Goal: Task Accomplishment & Management: Manage account settings

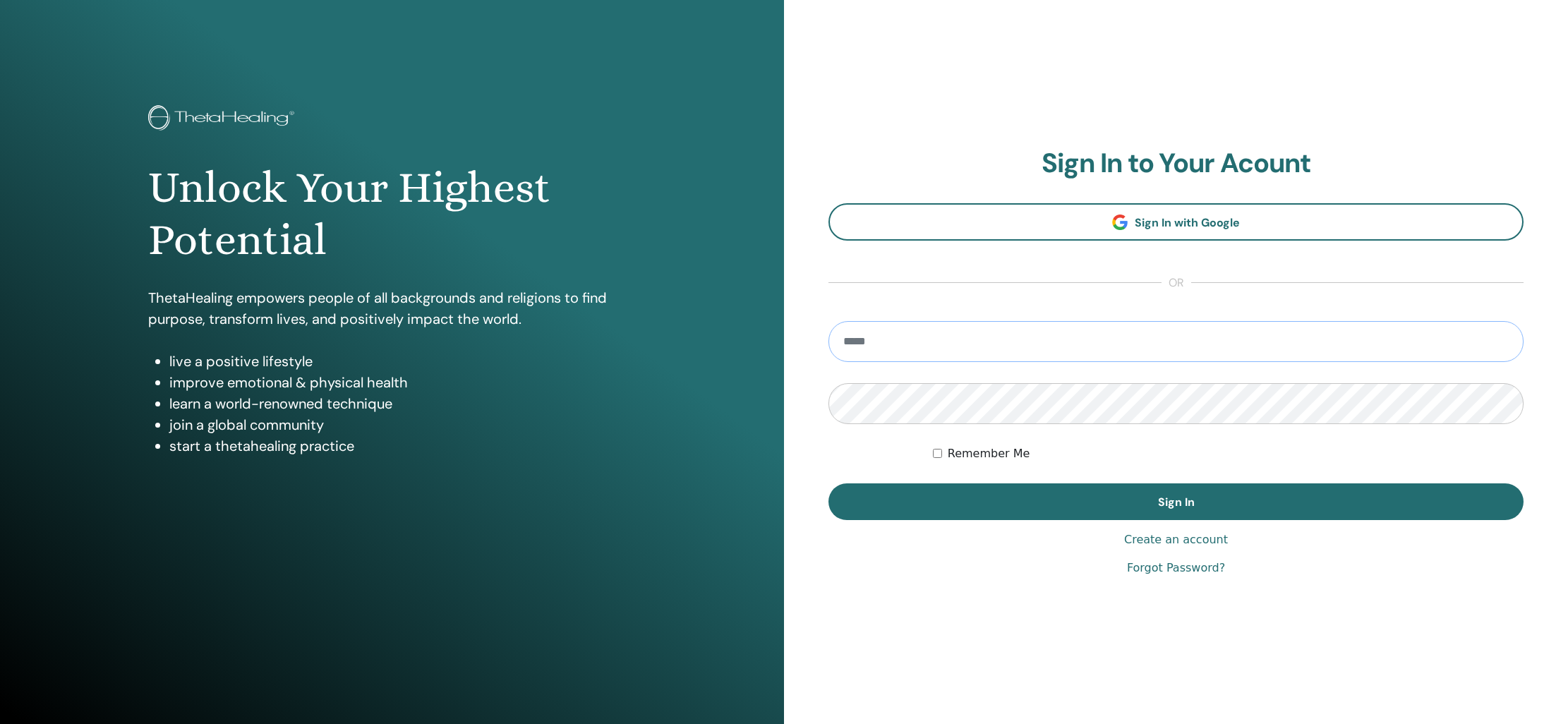
click at [1212, 332] on input "email" at bounding box center [1176, 341] width 695 height 41
type input "**********"
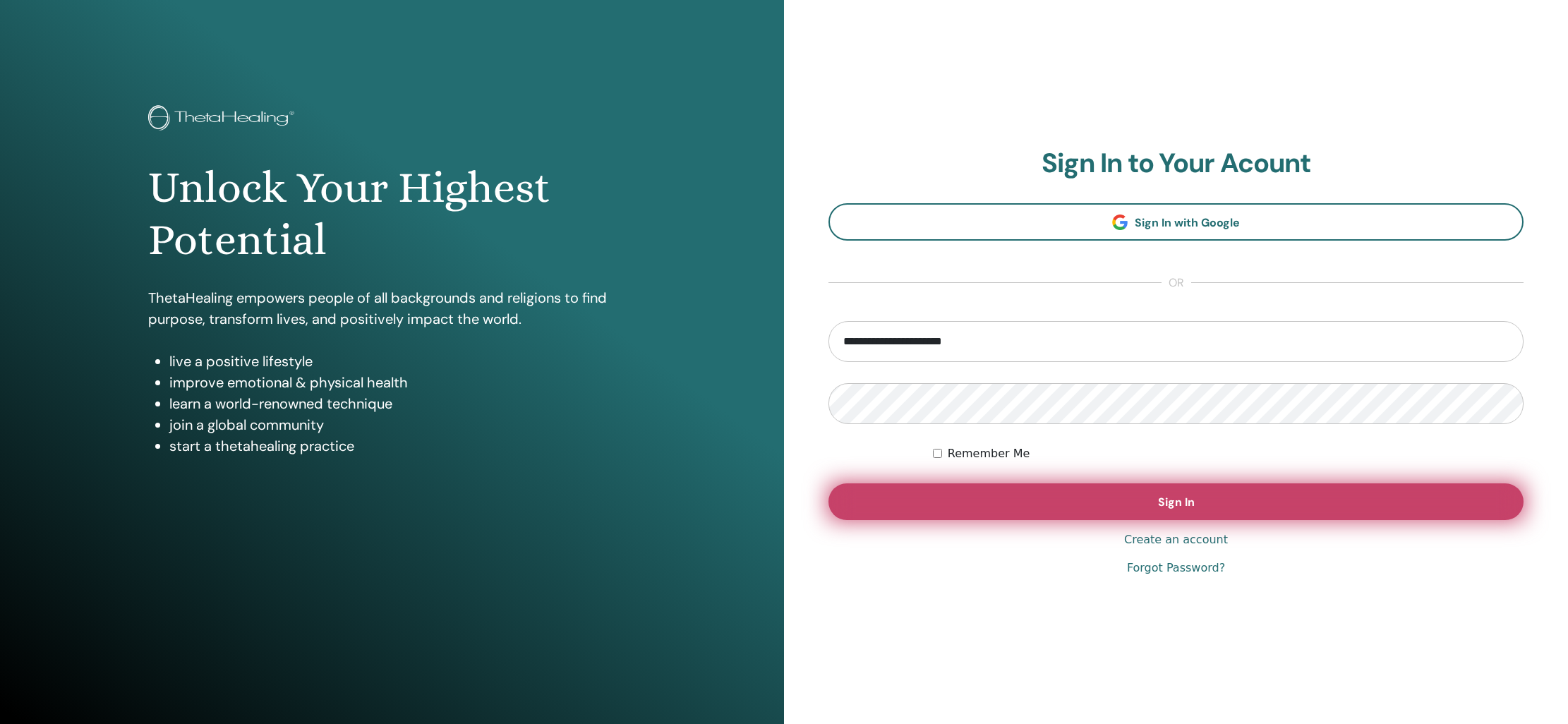
click at [1221, 497] on button "Sign In" at bounding box center [1176, 501] width 695 height 36
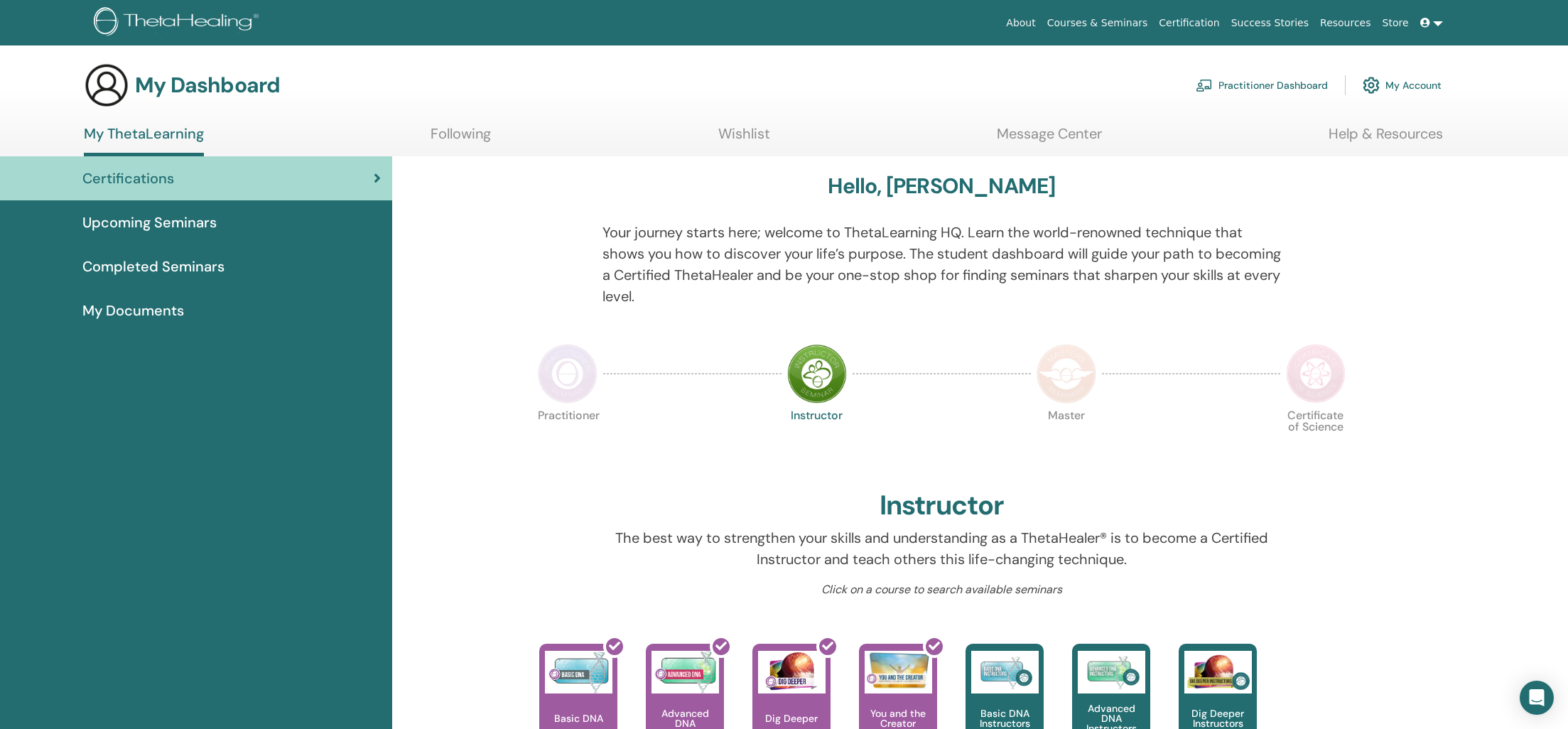
click at [193, 266] on span "Completed Seminars" at bounding box center [154, 266] width 142 height 21
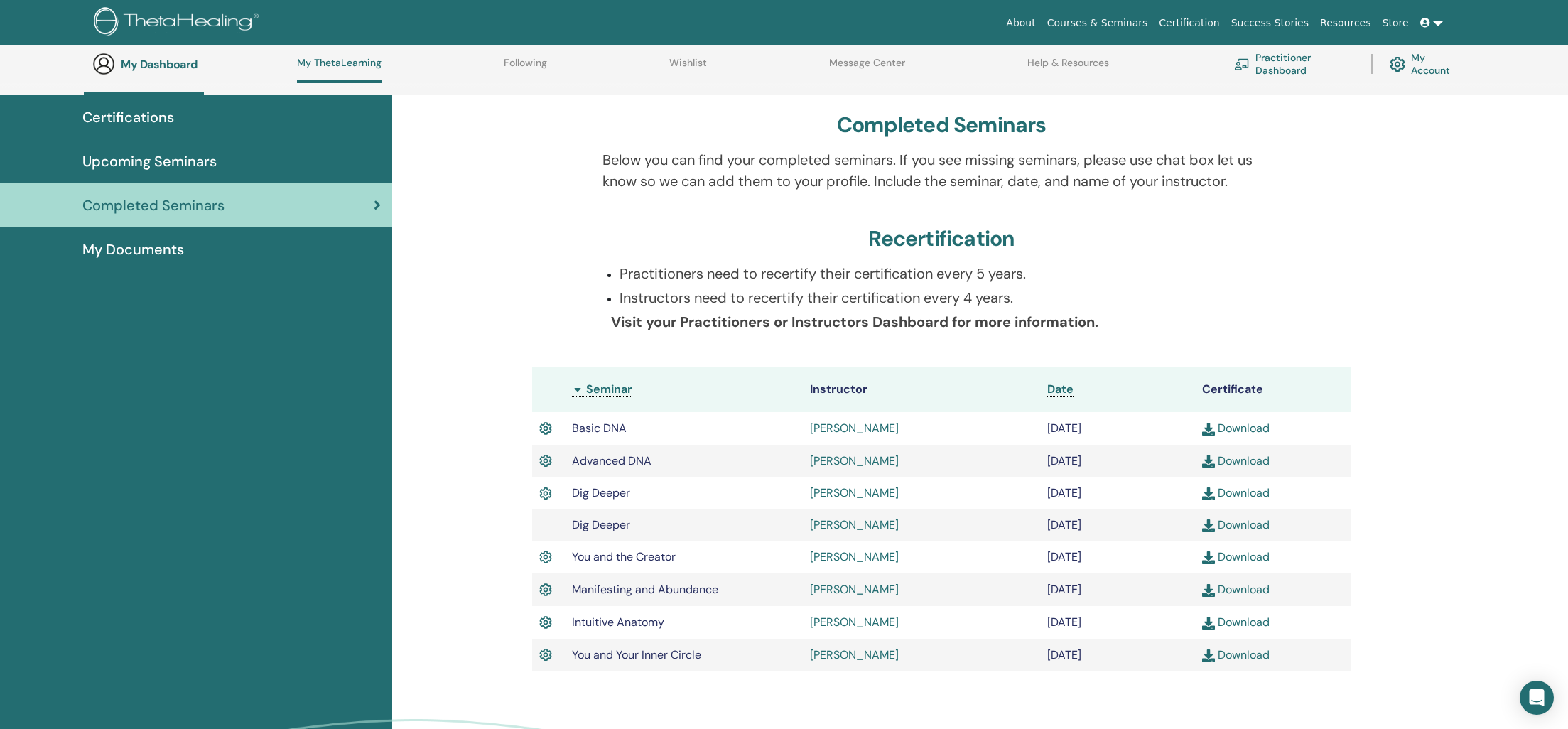
scroll to position [203, 0]
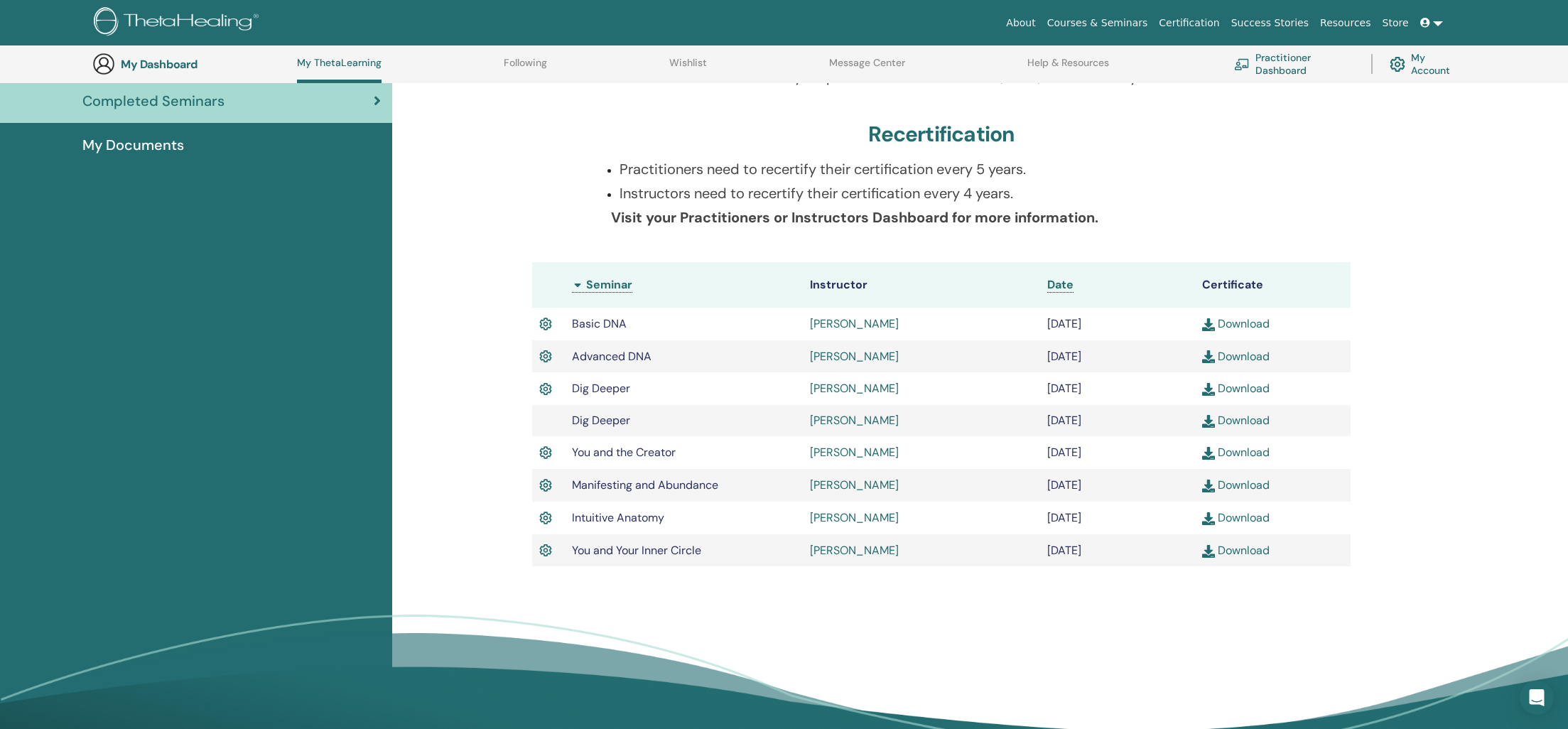
click at [1251, 519] on link "Download" at bounding box center [1236, 517] width 67 height 15
click at [549, 554] on img at bounding box center [545, 550] width 13 height 19
click at [546, 553] on img at bounding box center [545, 550] width 13 height 19
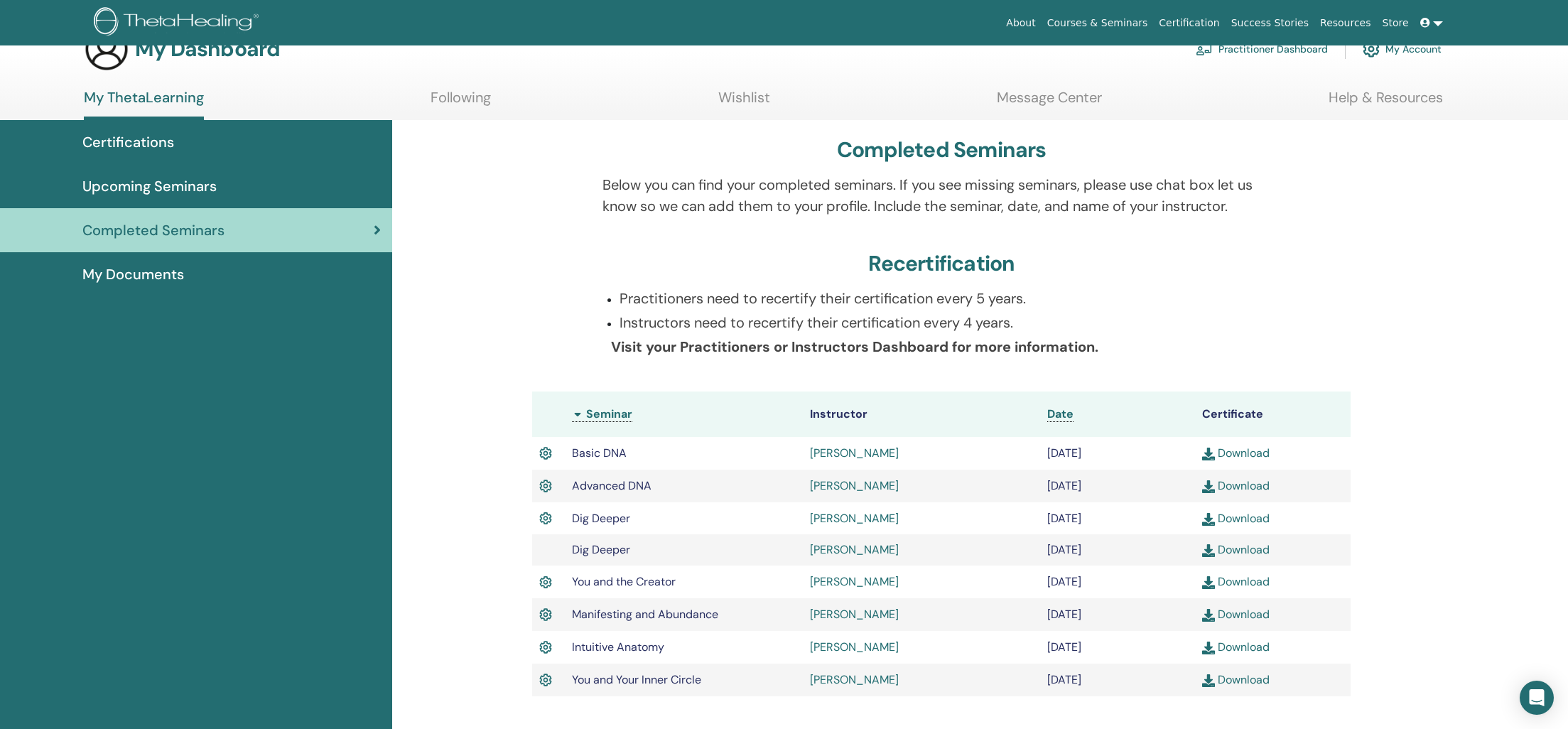
scroll to position [0, 0]
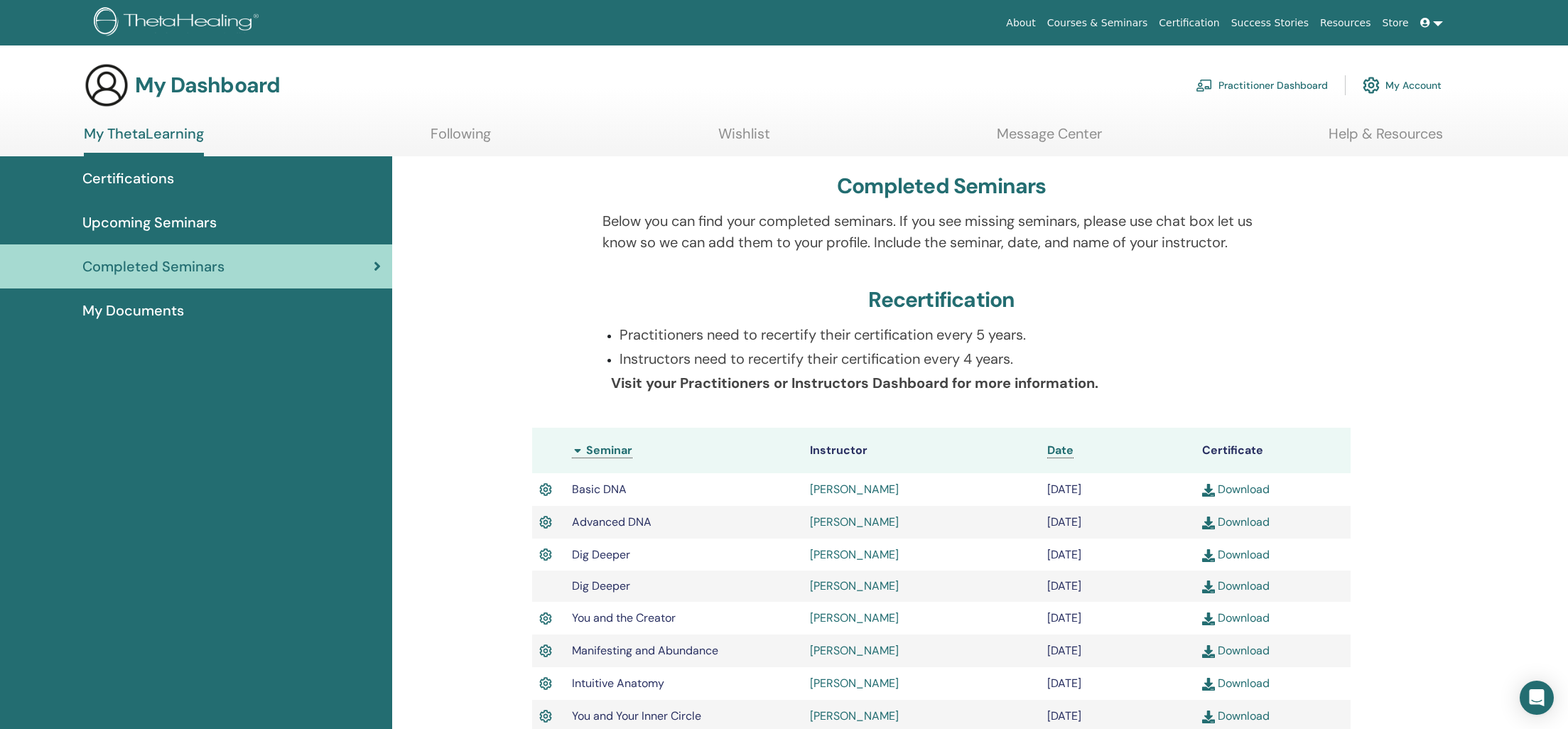
click at [154, 177] on span "Certifications" at bounding box center [128, 178] width 91 height 21
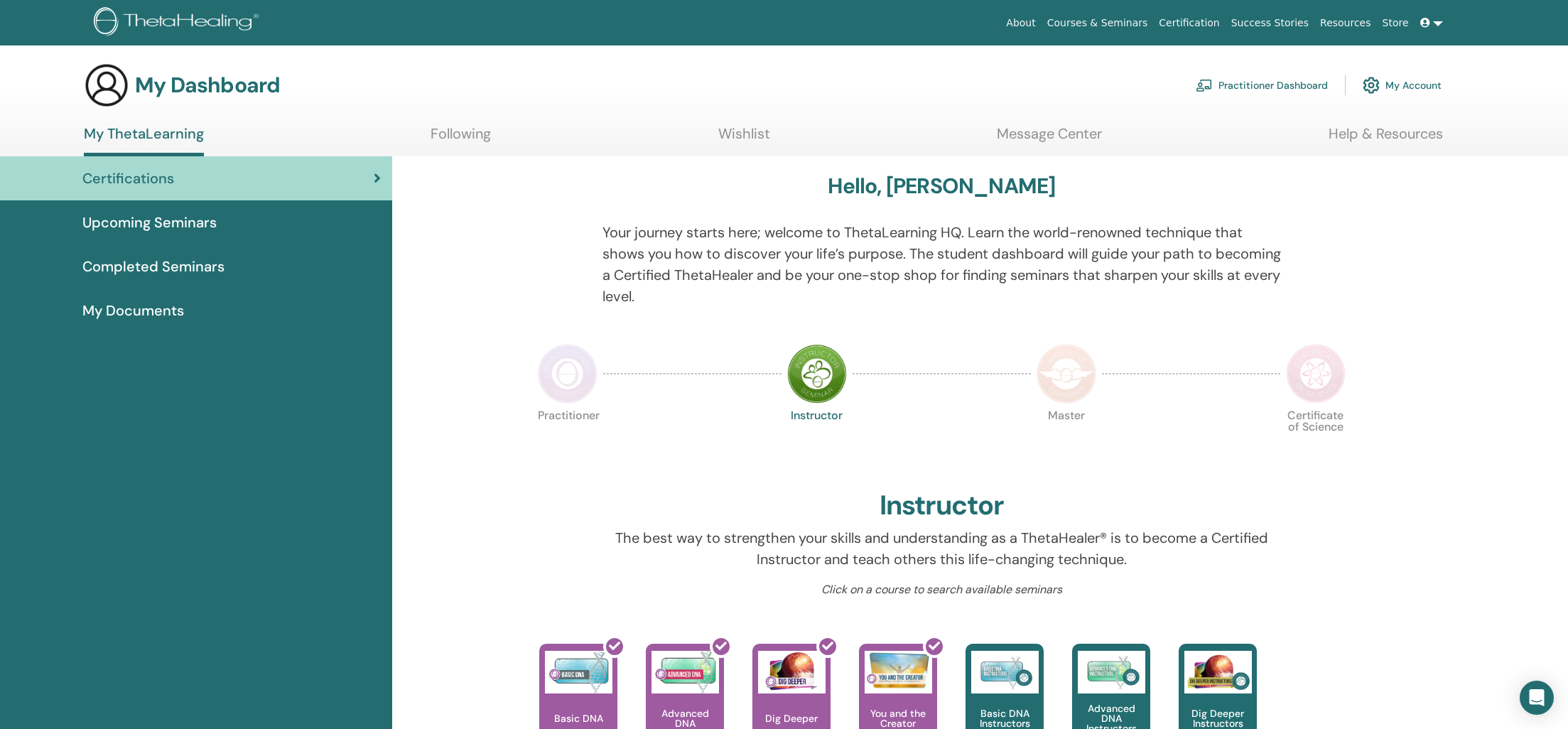
drag, startPoint x: 148, startPoint y: 224, endPoint x: 159, endPoint y: 226, distance: 11.2
click at [148, 224] on span "Upcoming Seminars" at bounding box center [149, 222] width 134 height 21
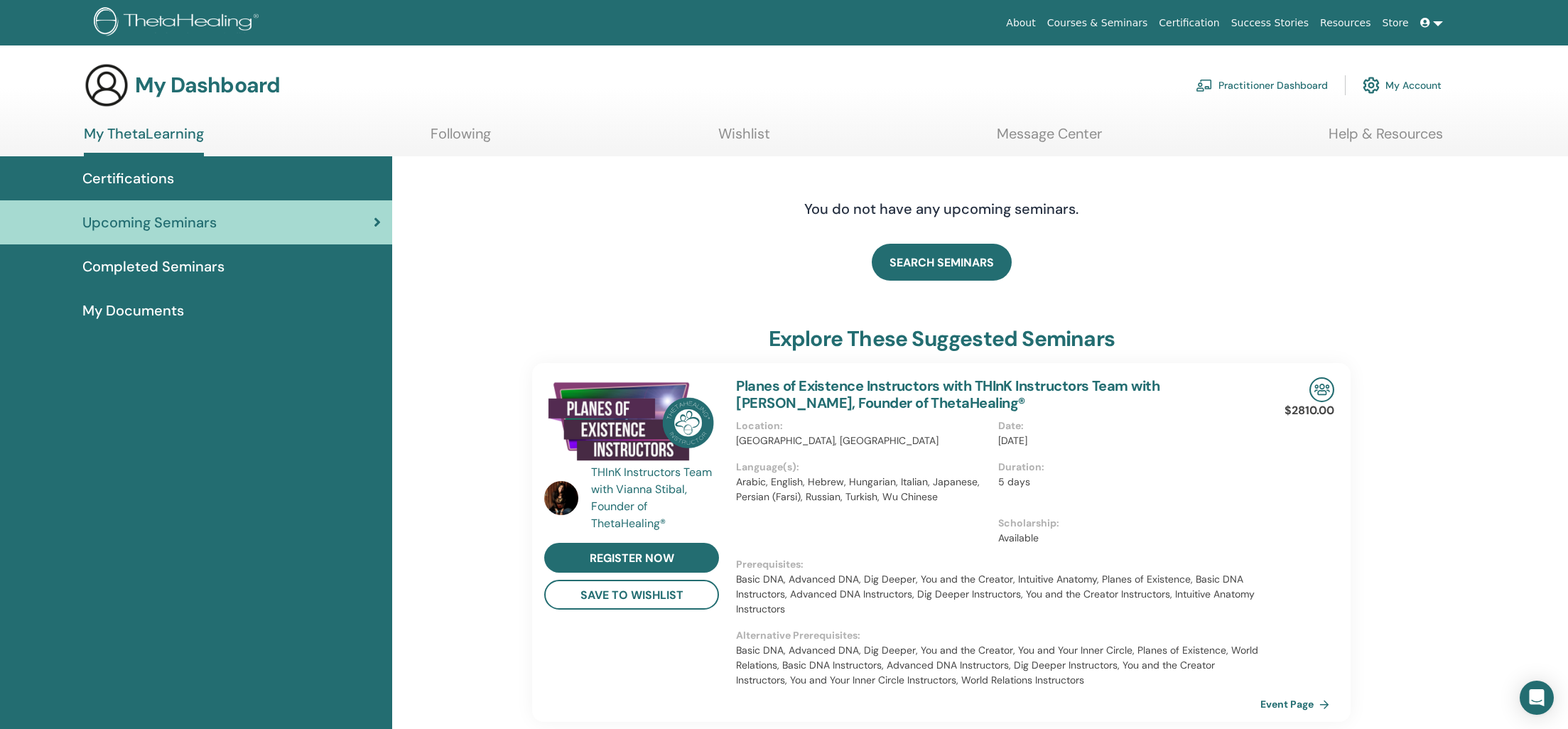
click at [144, 178] on span "Certifications" at bounding box center [128, 178] width 91 height 21
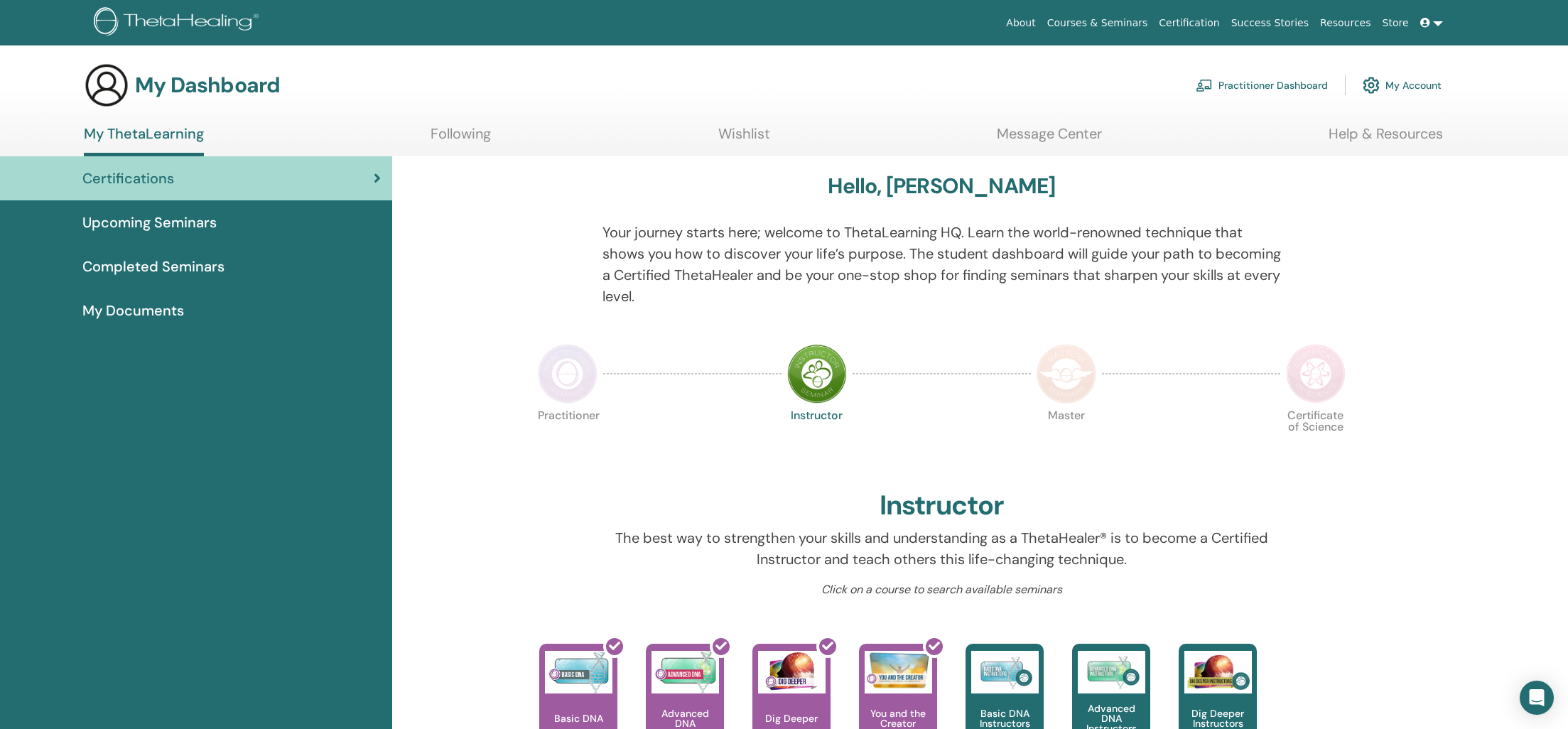
click at [175, 223] on span "Upcoming Seminars" at bounding box center [149, 222] width 134 height 21
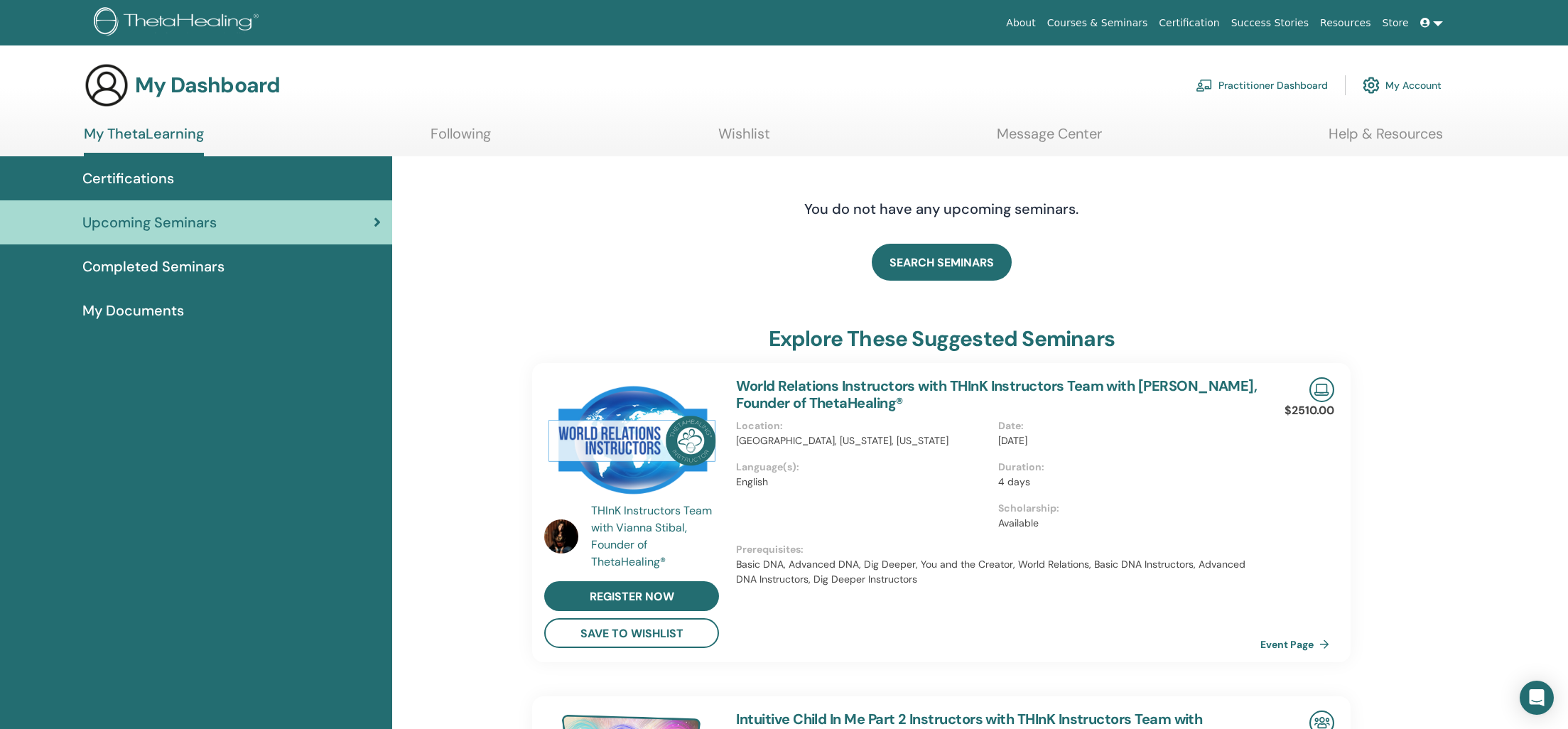
click at [169, 264] on span "Completed Seminars" at bounding box center [154, 266] width 142 height 21
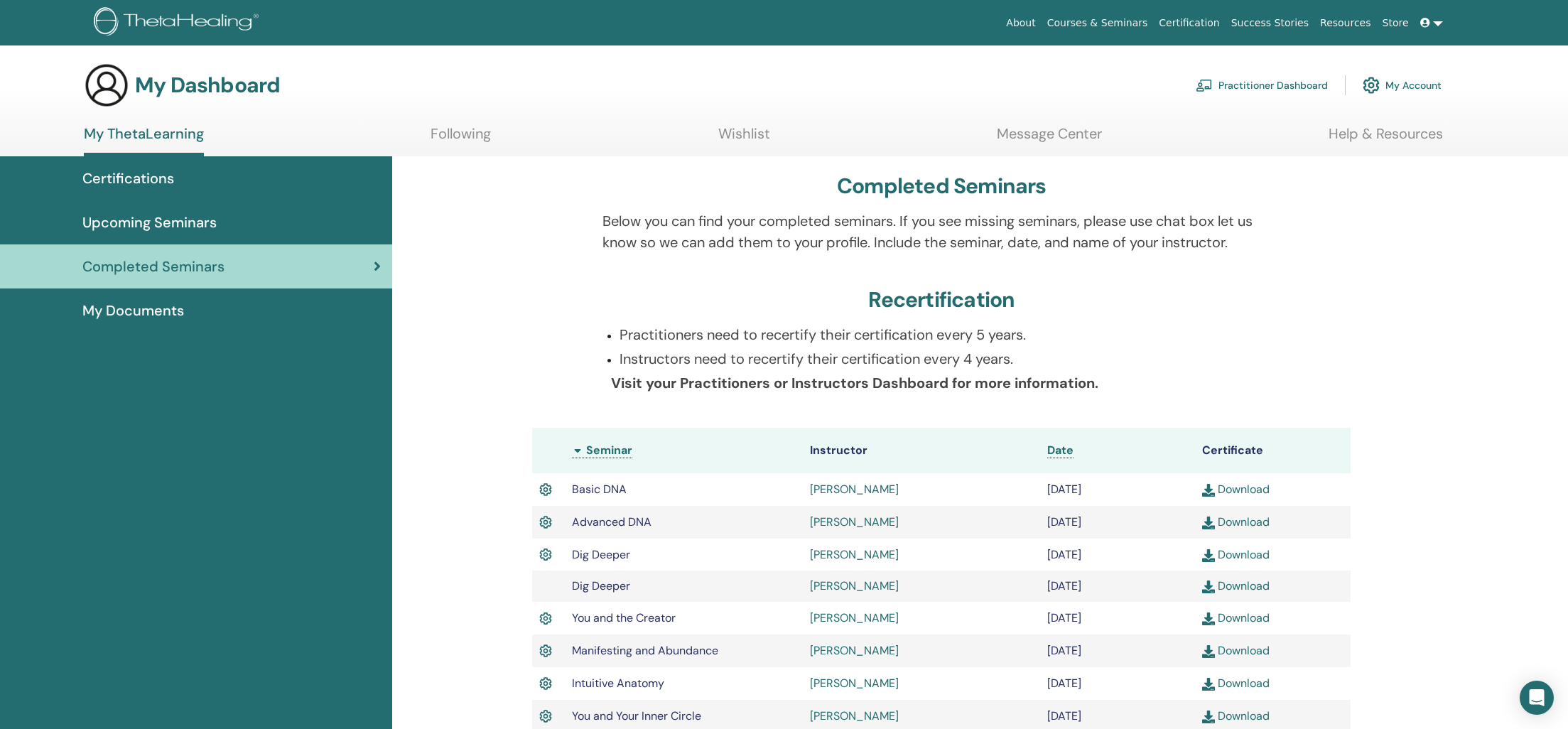
click at [141, 305] on span "My Documents" at bounding box center [133, 310] width 102 height 21
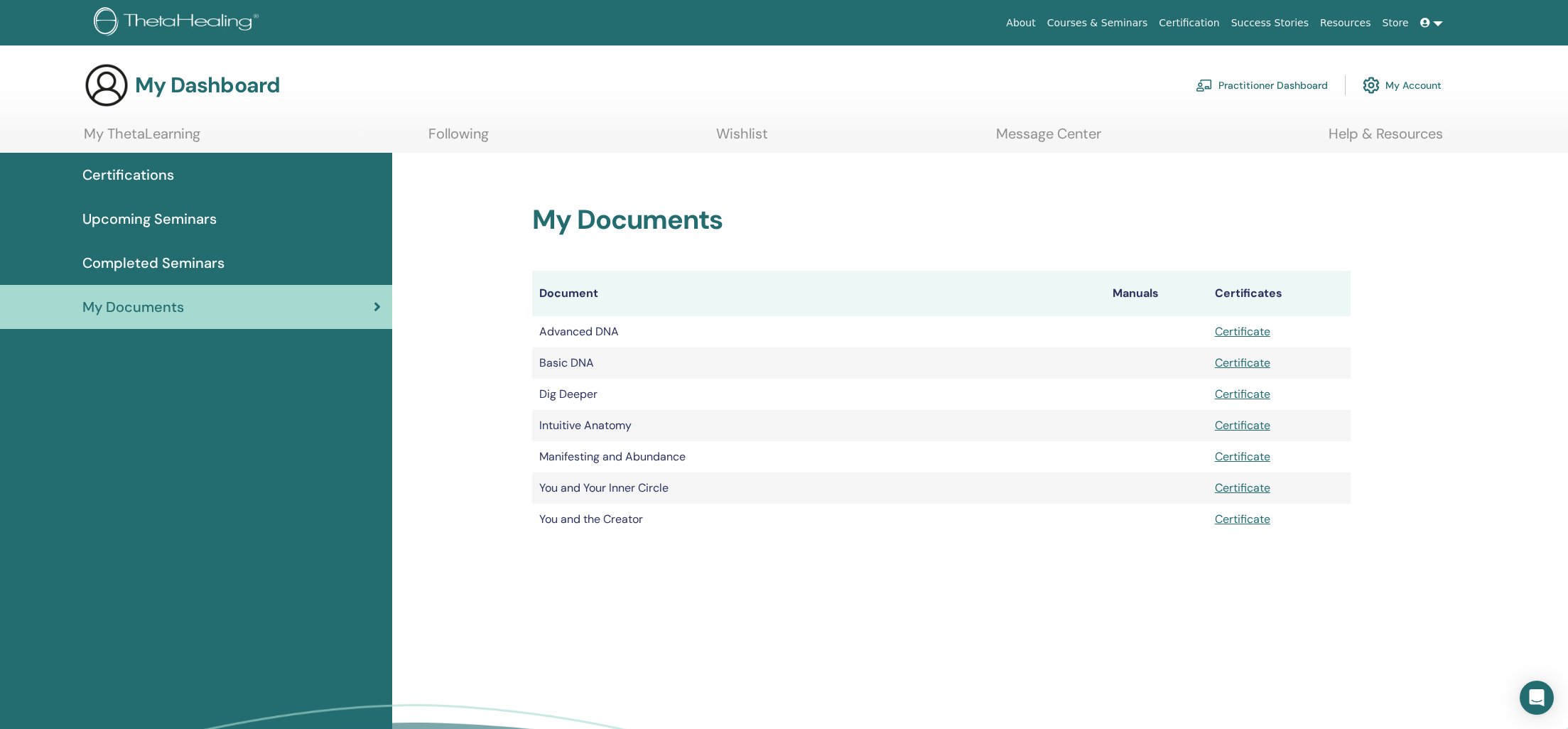
click at [443, 139] on link "Following" at bounding box center [458, 138] width 61 height 28
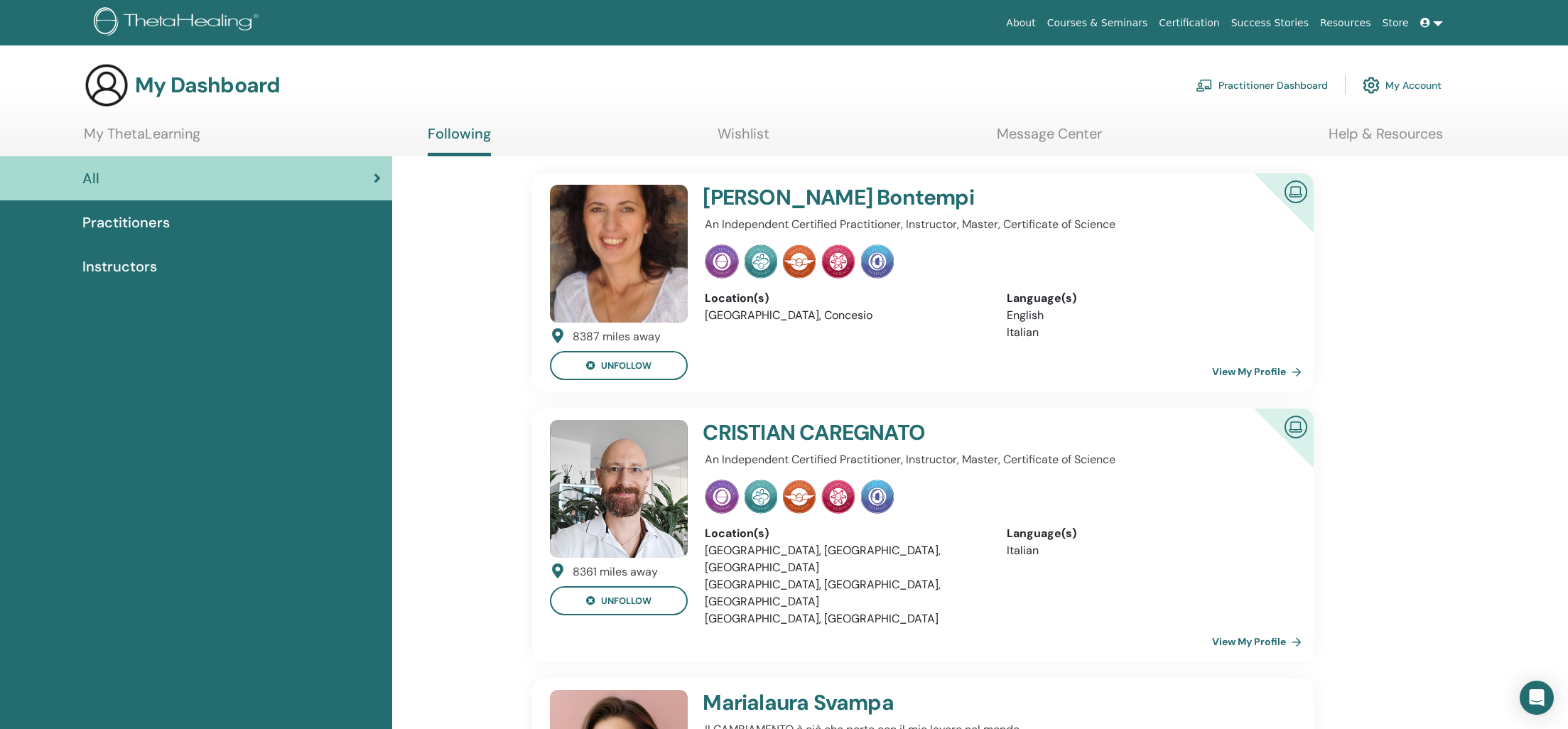
click at [756, 138] on link "Wishlist" at bounding box center [743, 138] width 52 height 28
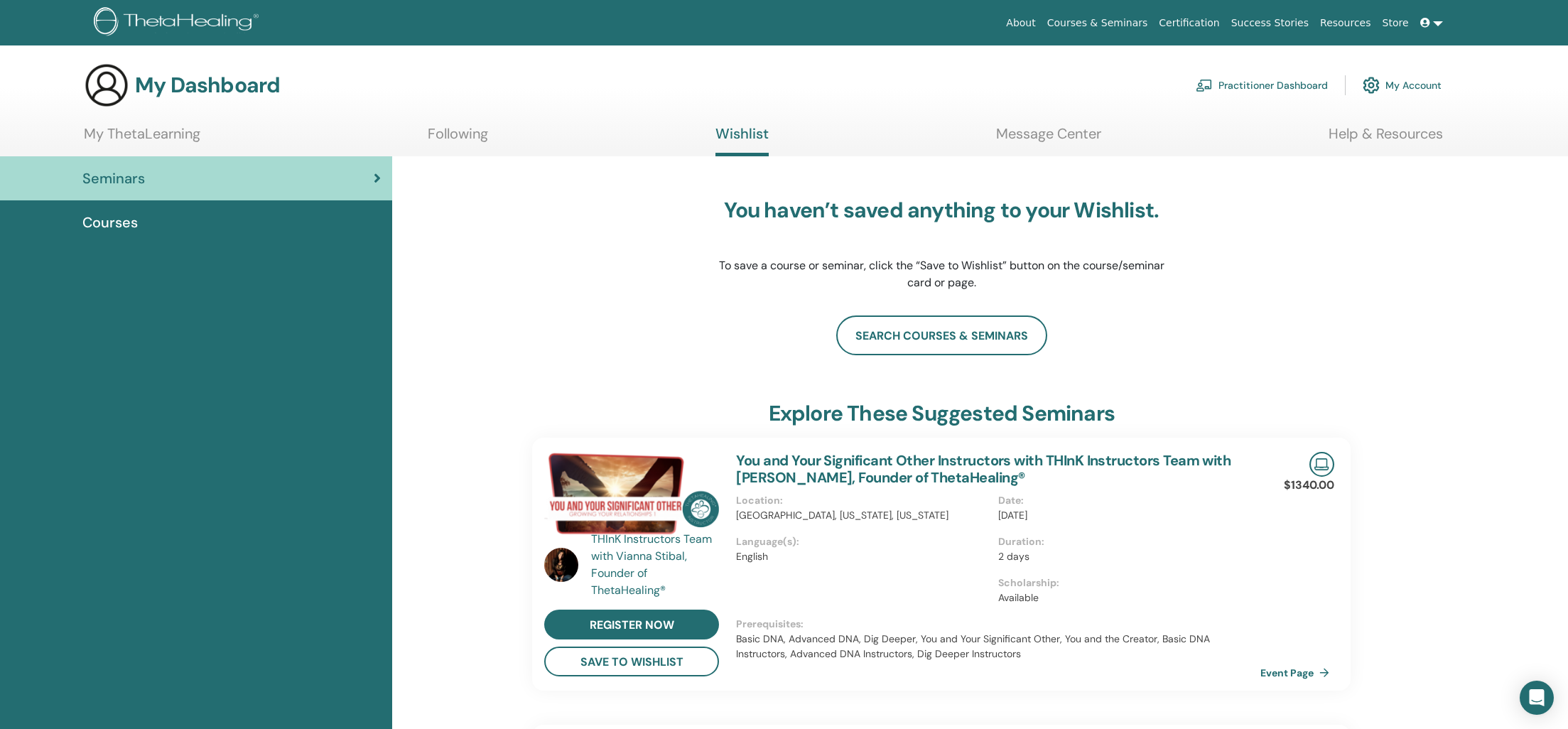
click at [104, 225] on span "Courses" at bounding box center [110, 222] width 55 height 21
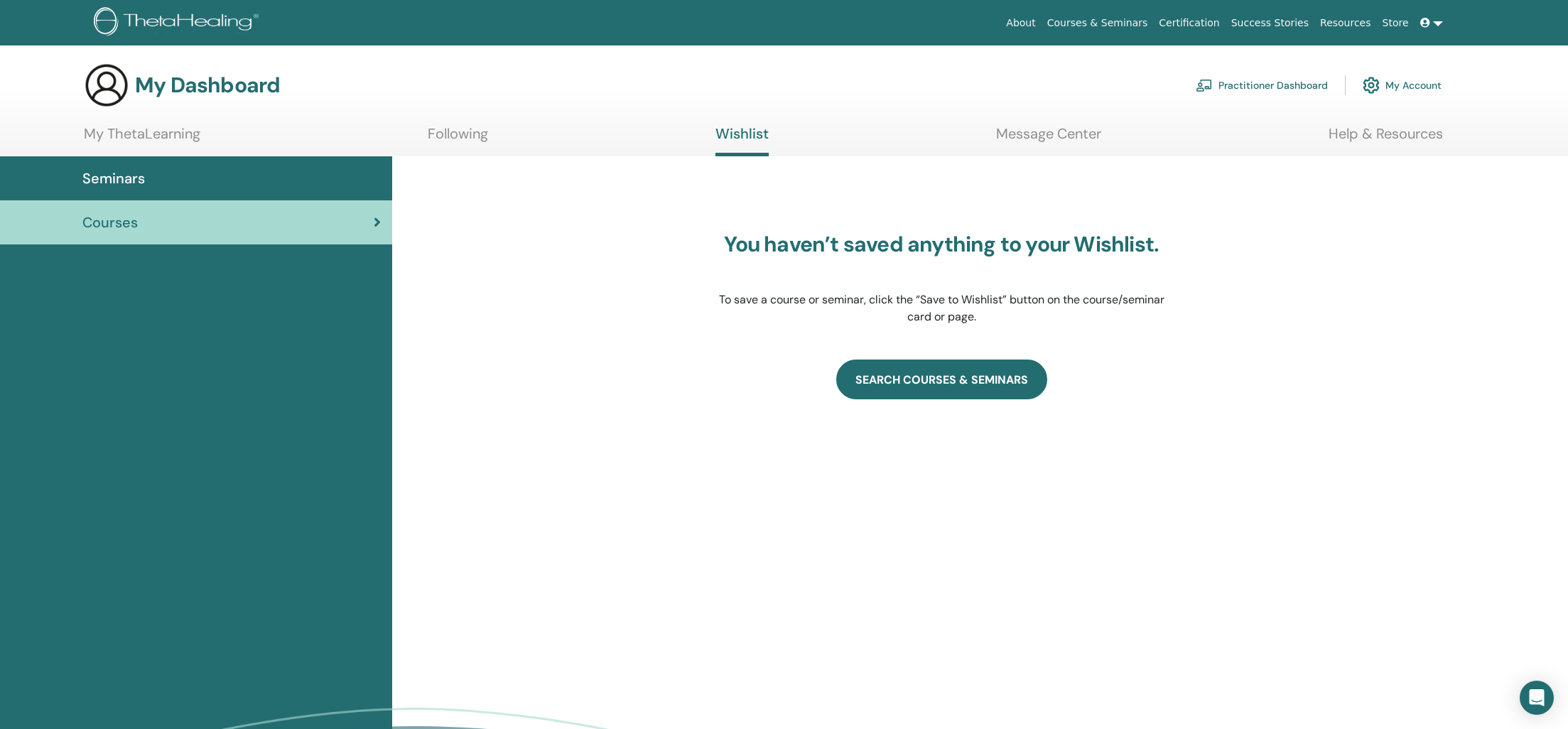
click at [965, 382] on link "SEARCH COURSES & SEMINARS" at bounding box center [942, 379] width 211 height 40
